Goal: Register for event/course

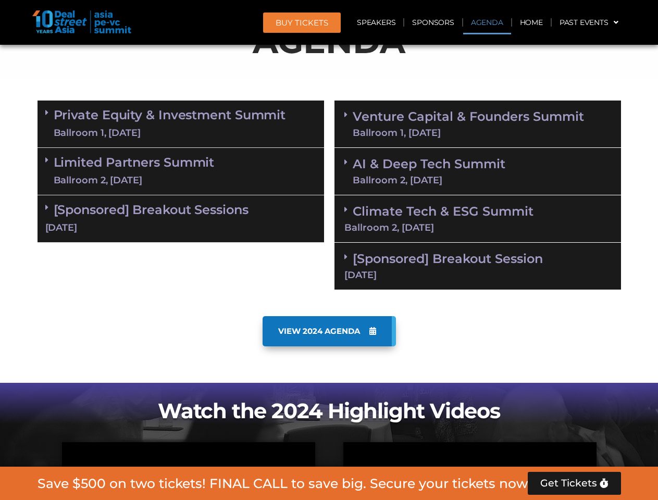
scroll to position [590, 0]
